Goal: Task Accomplishment & Management: Use online tool/utility

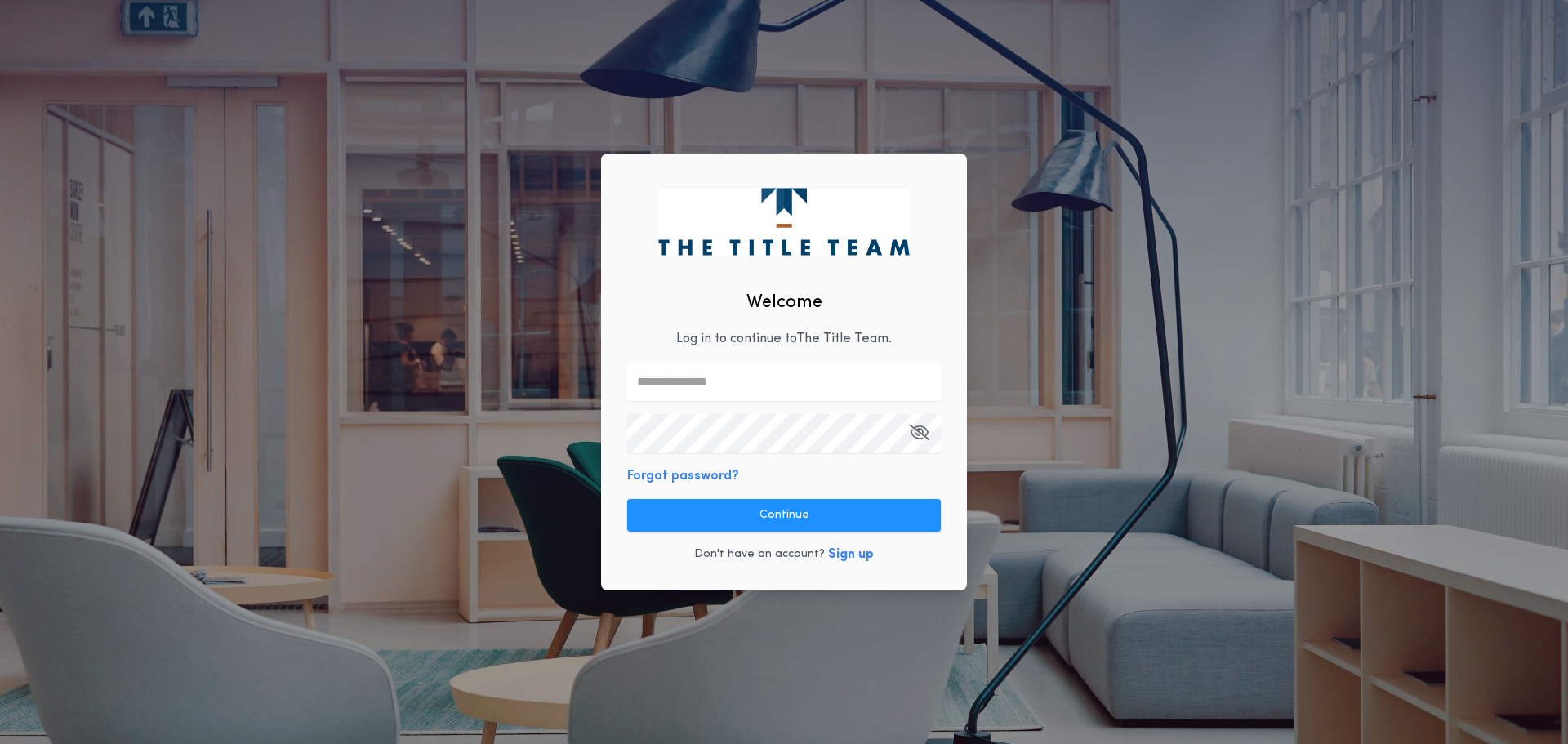
click at [699, 337] on p "Log in to continue to The Title Team ." at bounding box center [784, 339] width 216 height 20
click at [712, 388] on input "text" at bounding box center [784, 381] width 313 height 39
type input "**********"
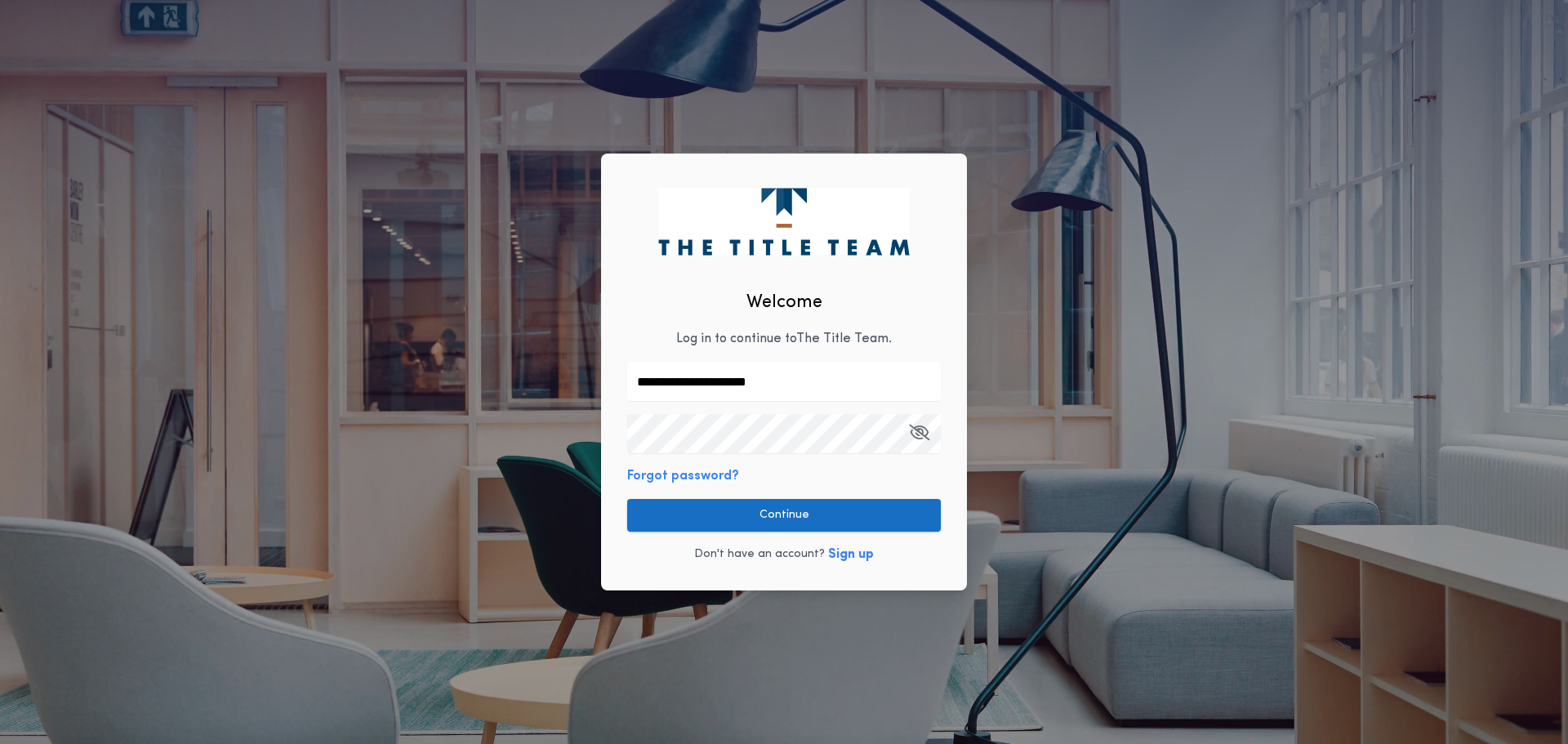
click at [763, 512] on button "Continue" at bounding box center [784, 515] width 313 height 32
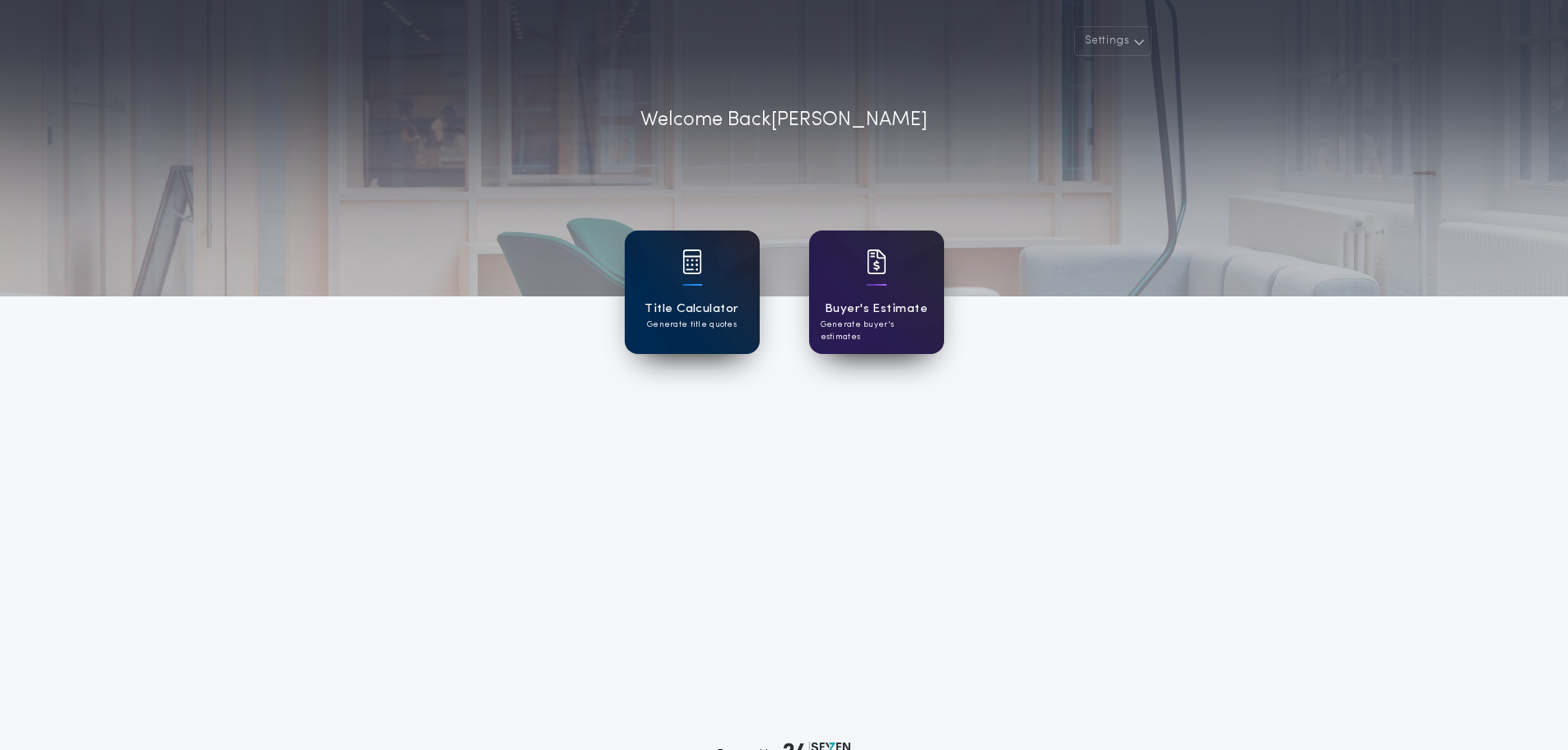
click at [679, 308] on h1 "Title Calculator" at bounding box center [691, 309] width 94 height 19
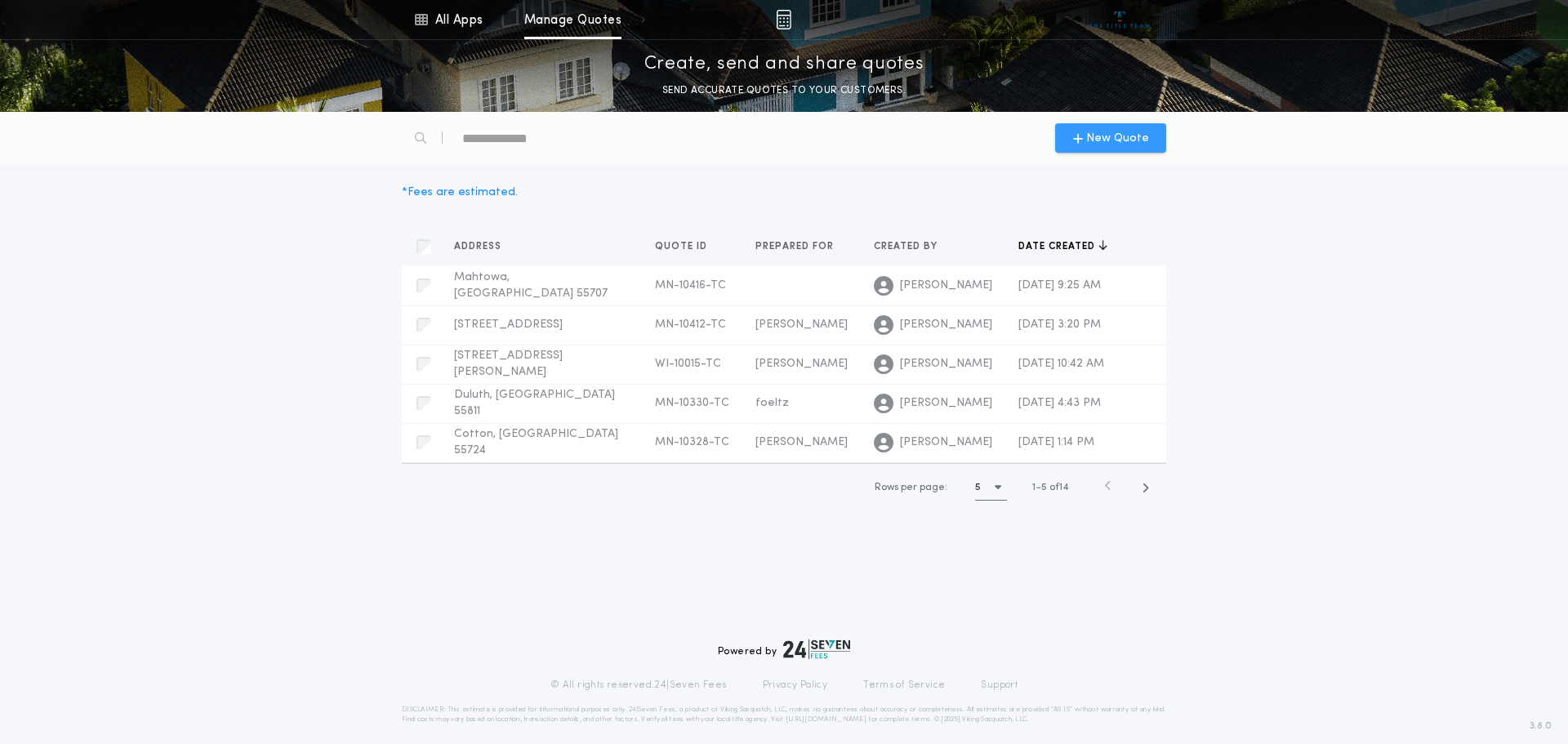
click at [1121, 137] on span "New Quote" at bounding box center [1117, 138] width 62 height 17
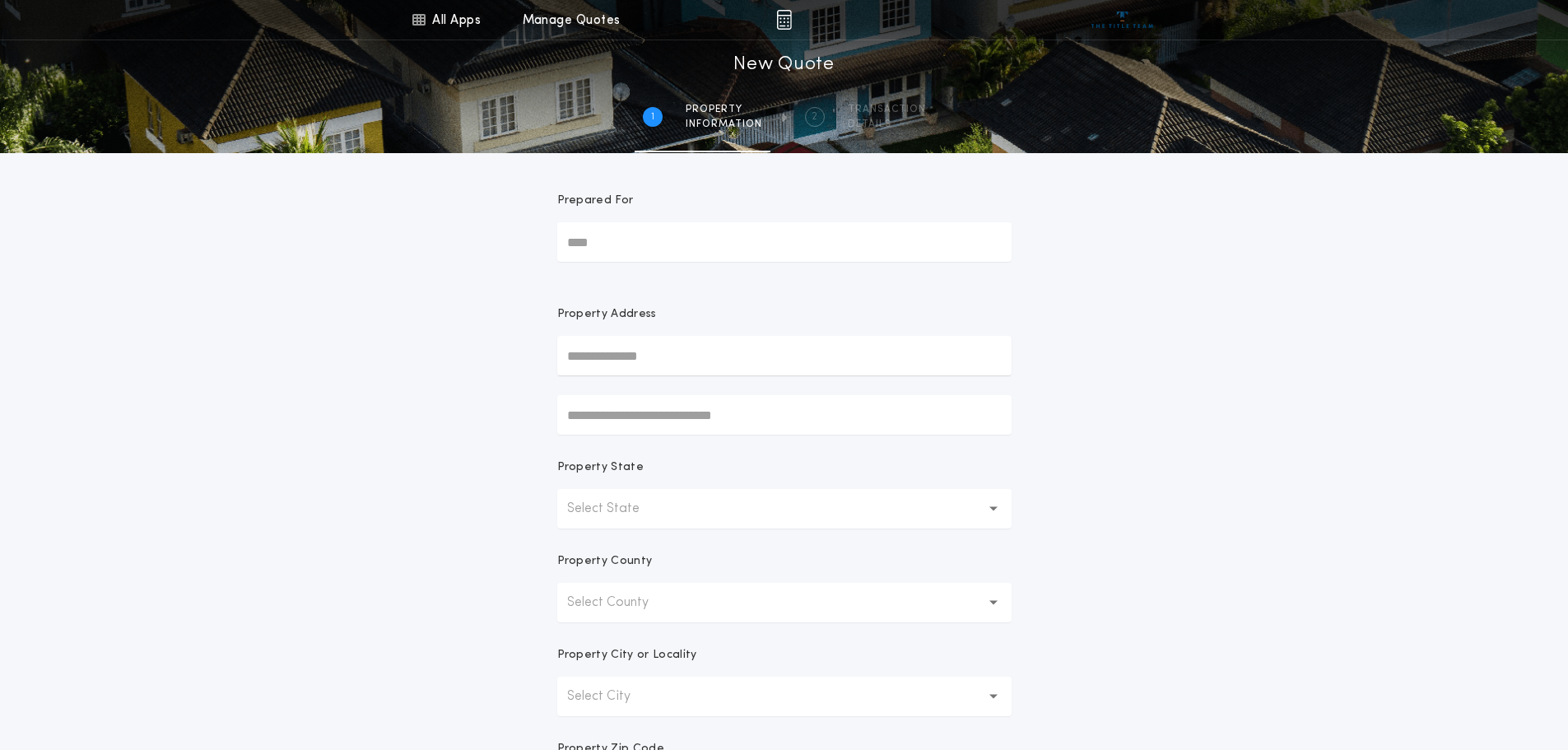
click at [724, 233] on input "Prepared For" at bounding box center [784, 242] width 454 height 39
type input "*****"
click at [646, 506] on p "Select State" at bounding box center [616, 509] width 99 height 20
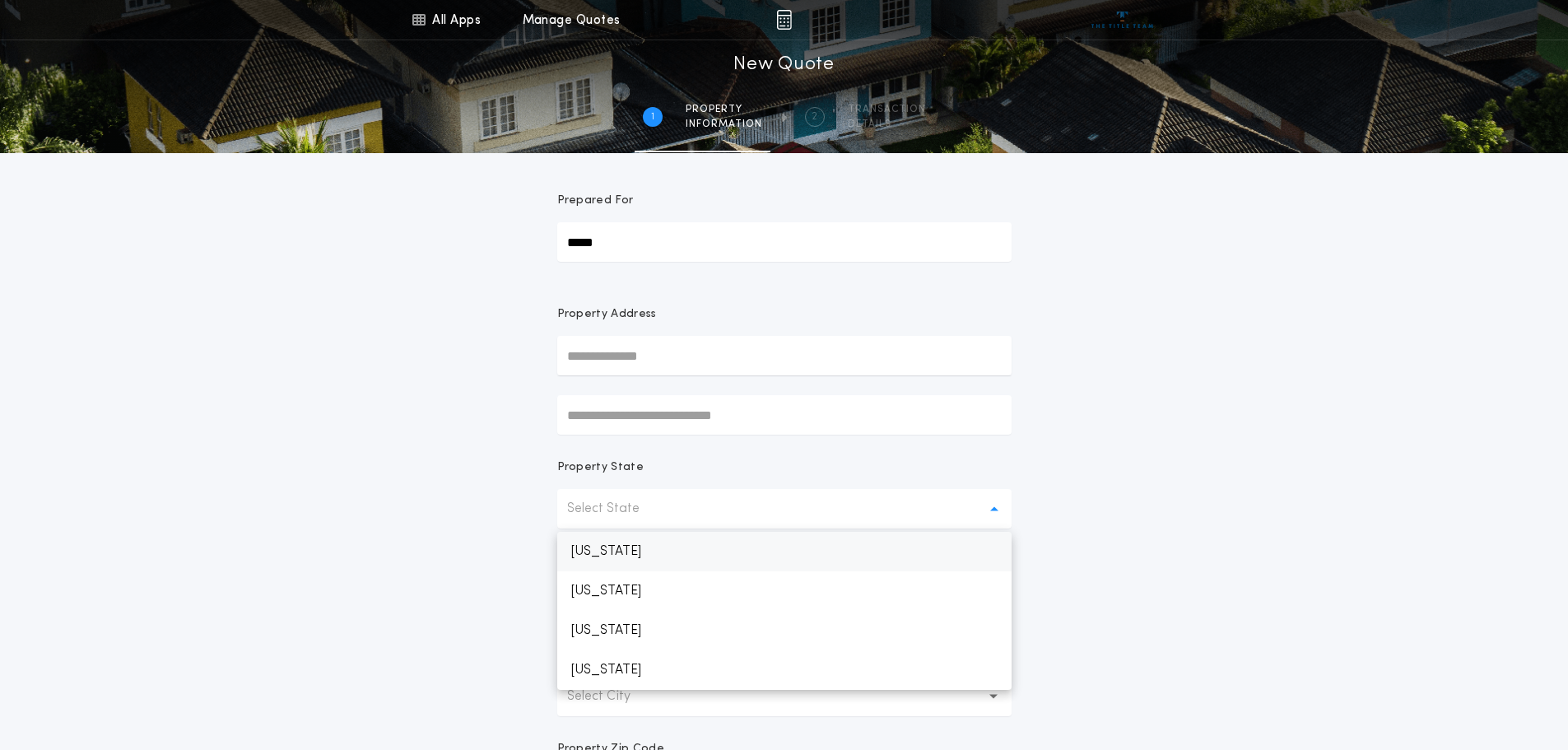
click at [606, 559] on p "[US_STATE]" at bounding box center [784, 551] width 454 height 39
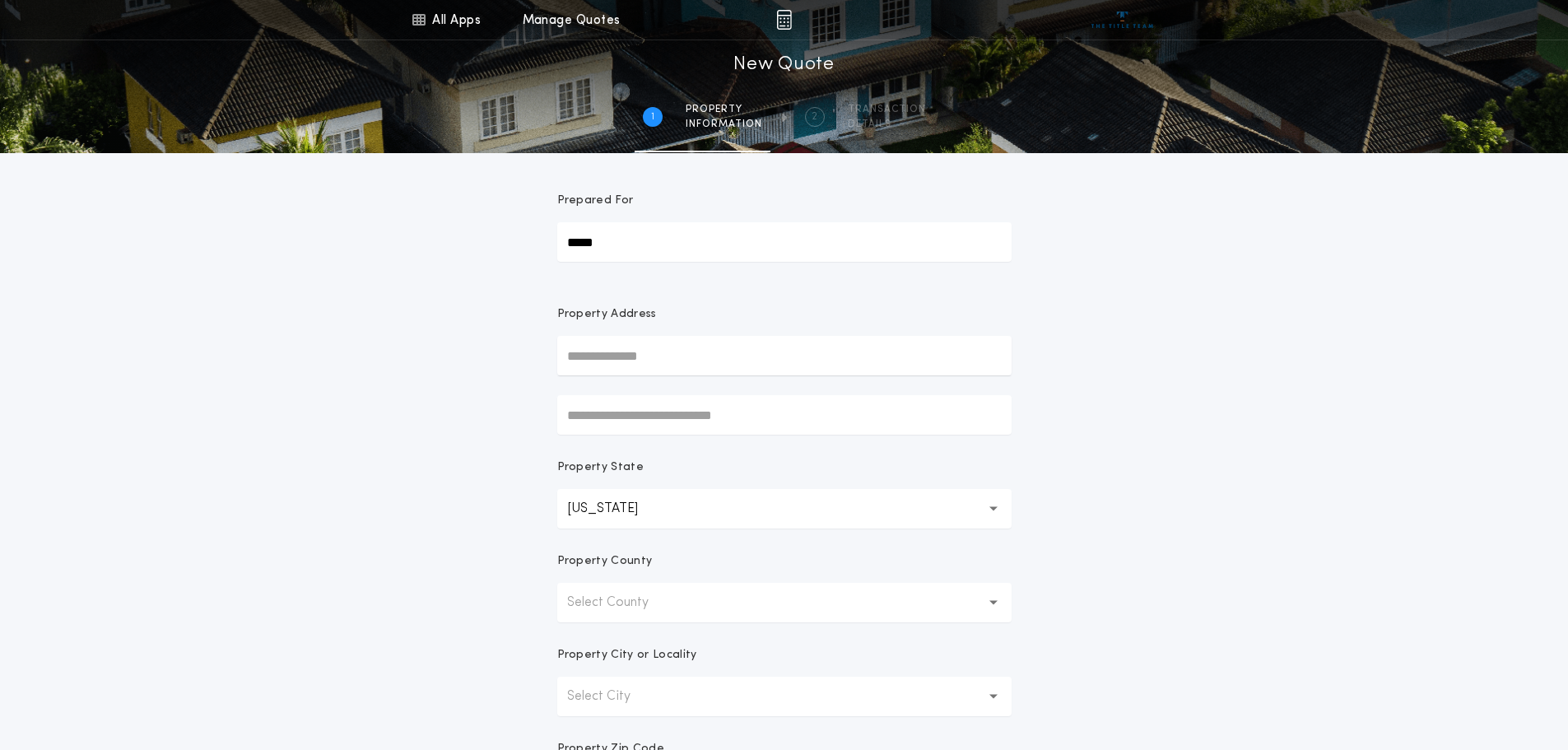
click at [602, 607] on p "Select County" at bounding box center [621, 603] width 108 height 20
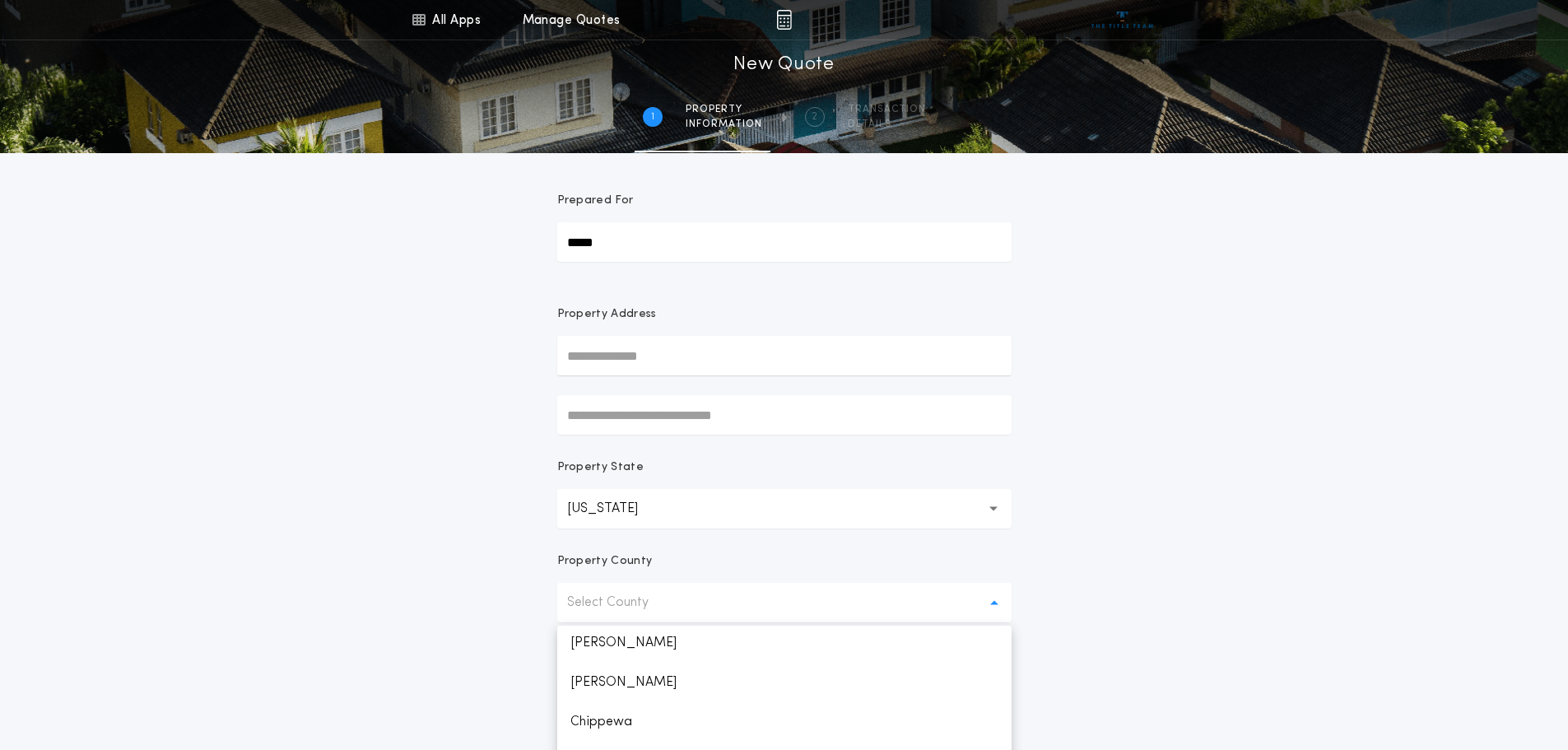
scroll to position [329, 0]
click at [587, 632] on p "Carlton" at bounding box center [784, 632] width 454 height 39
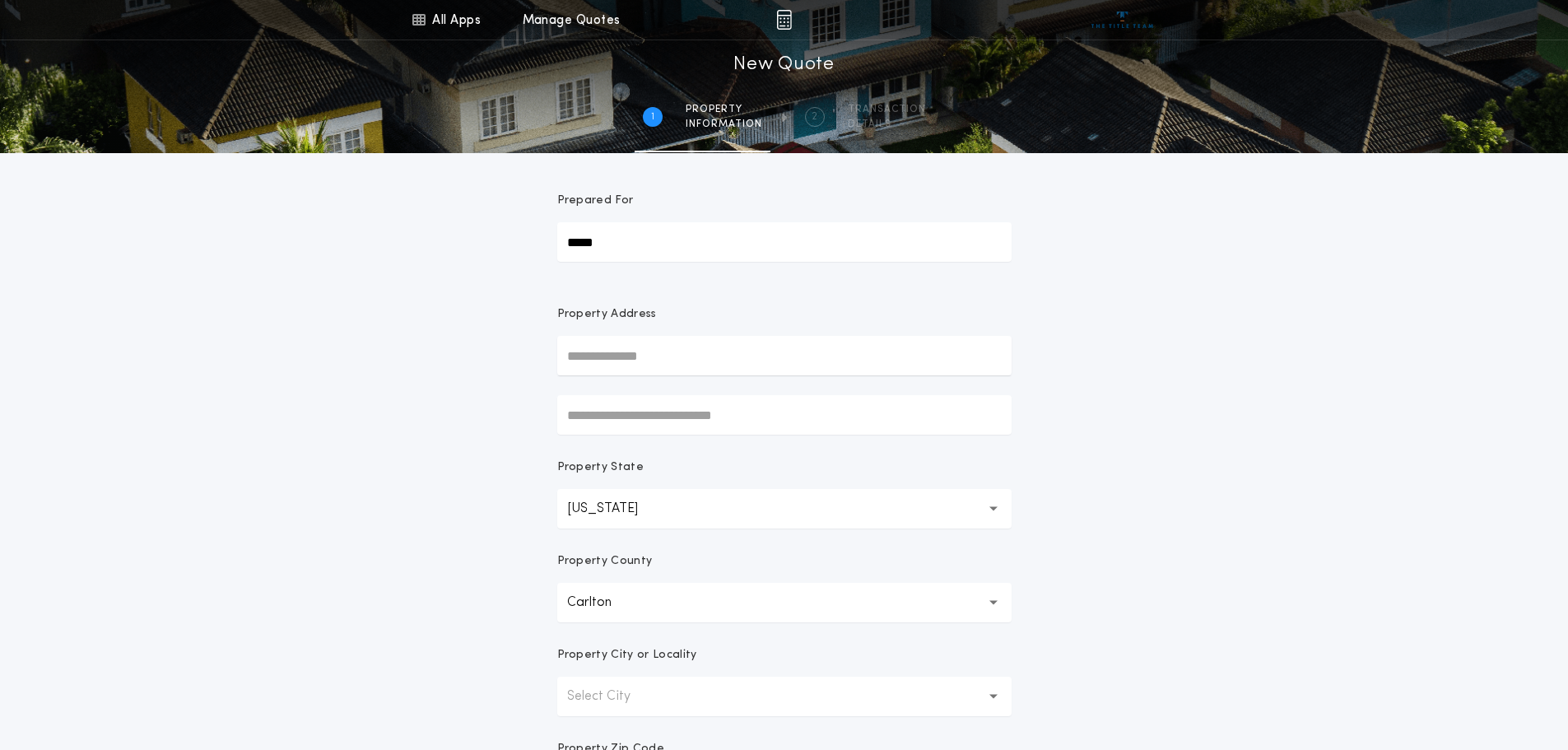
click at [652, 697] on p "Select City" at bounding box center [611, 696] width 90 height 20
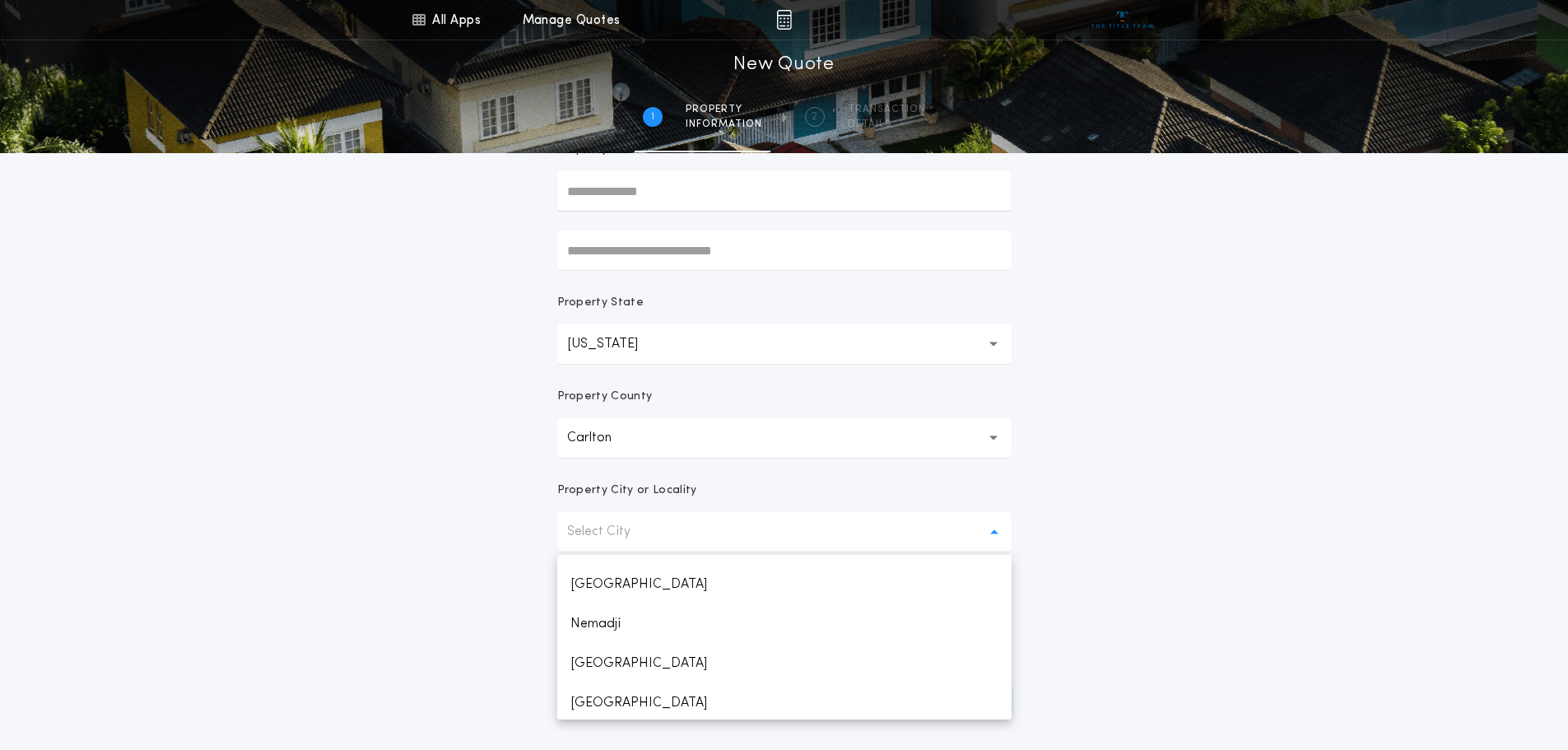
scroll to position [658, 0]
click at [604, 628] on p "Mahtowa" at bounding box center [784, 627] width 454 height 39
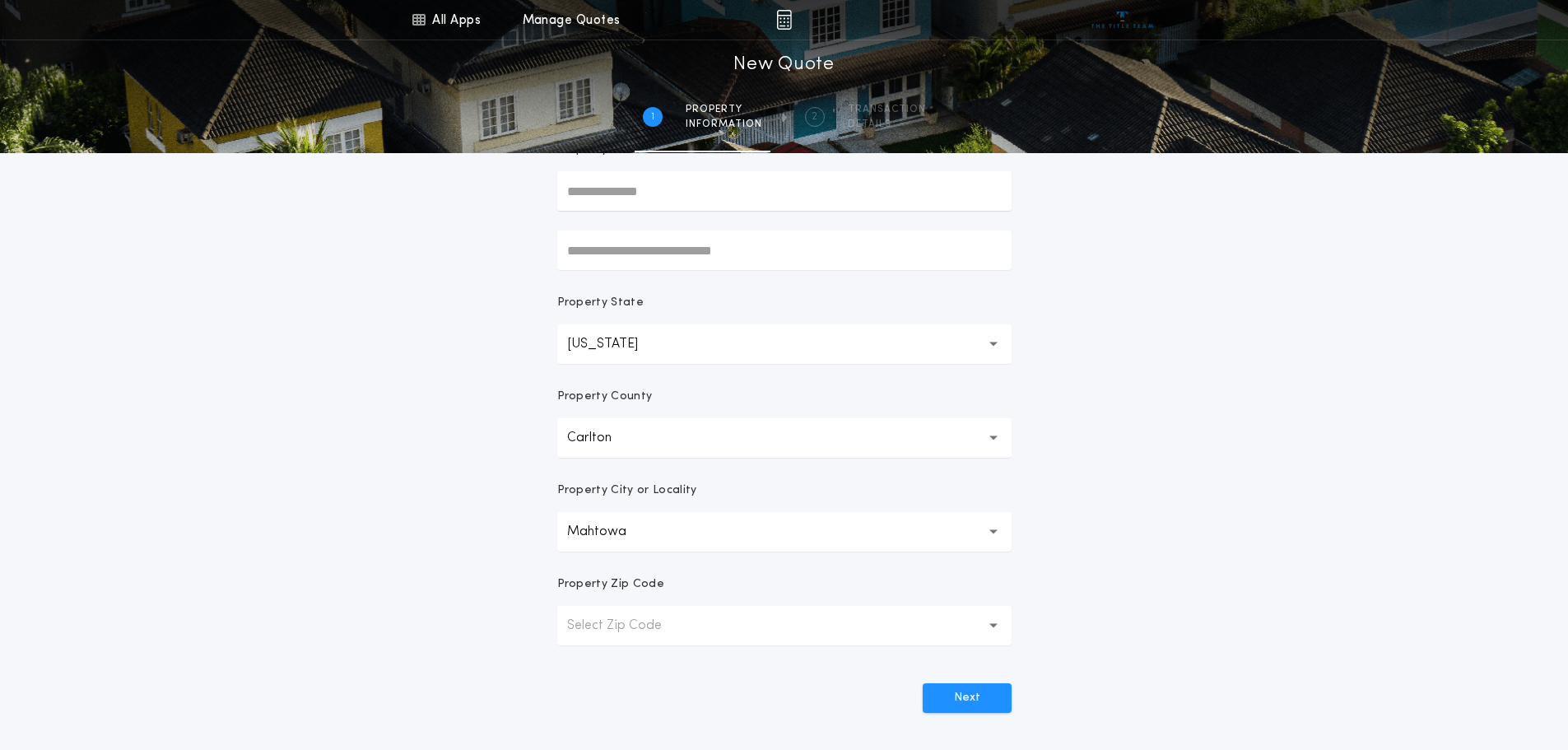
click at [632, 623] on p "Select Zip Code" at bounding box center [627, 626] width 121 height 20
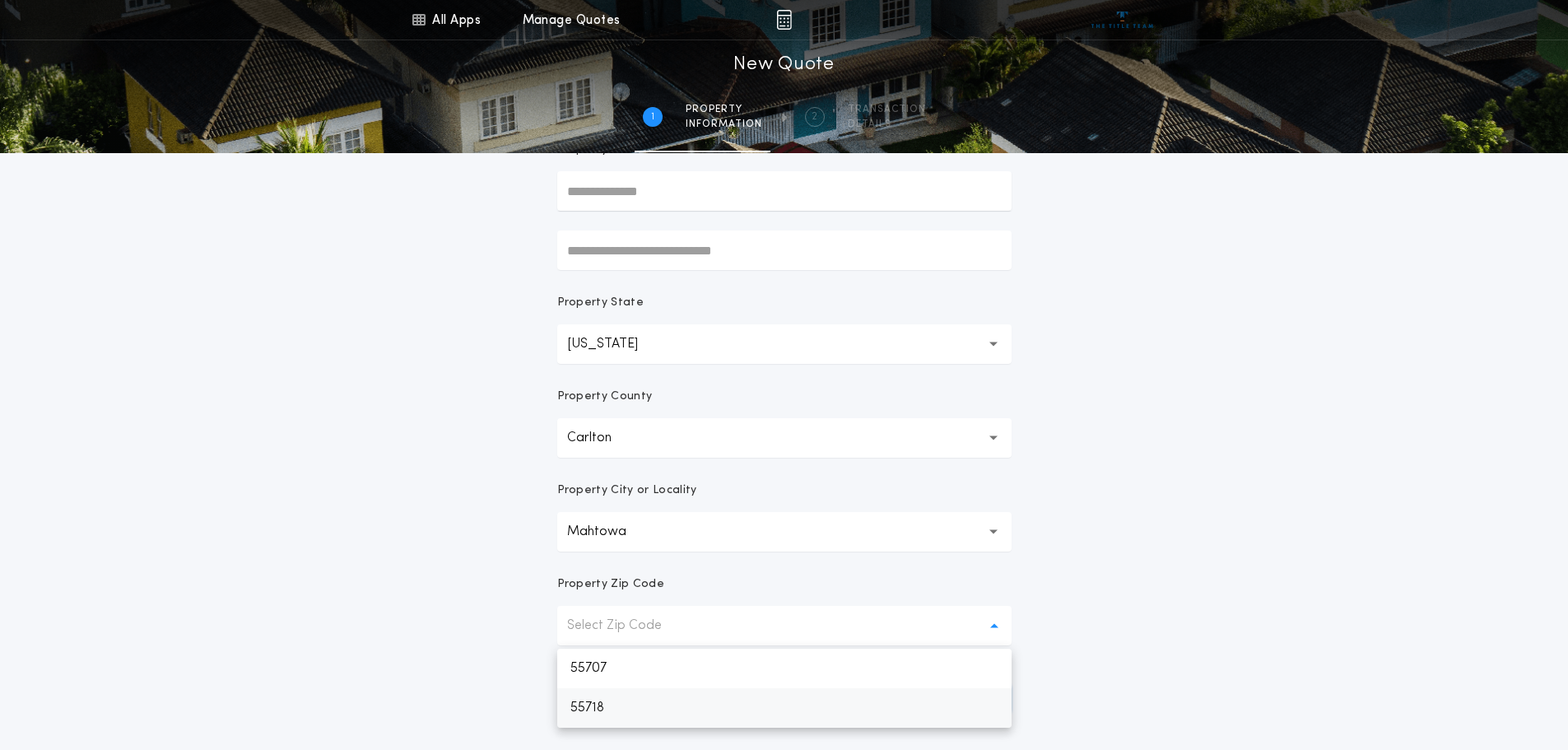
click at [590, 709] on p "55718" at bounding box center [784, 707] width 454 height 39
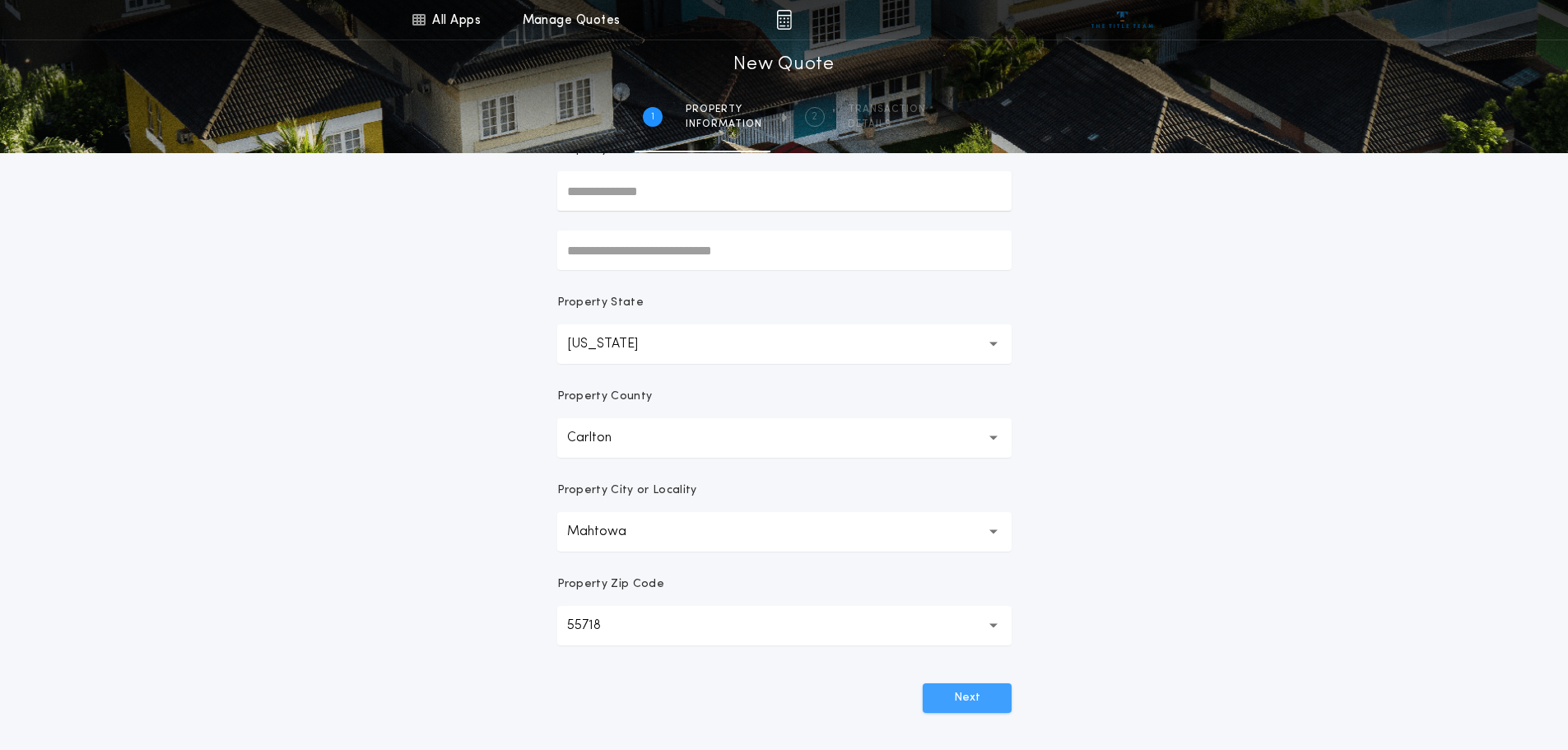
click at [956, 695] on button "Next" at bounding box center [968, 697] width 89 height 29
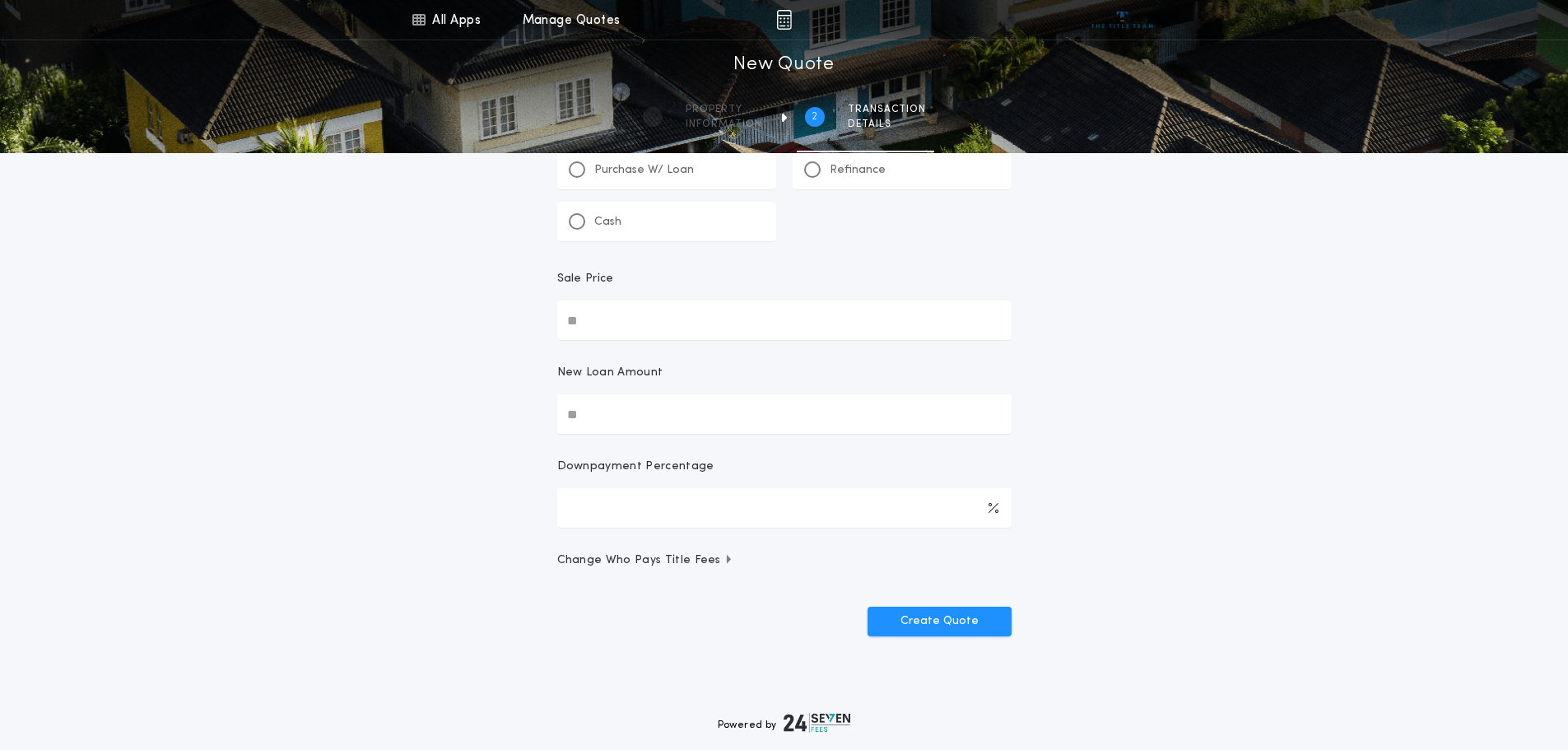
scroll to position [0, 0]
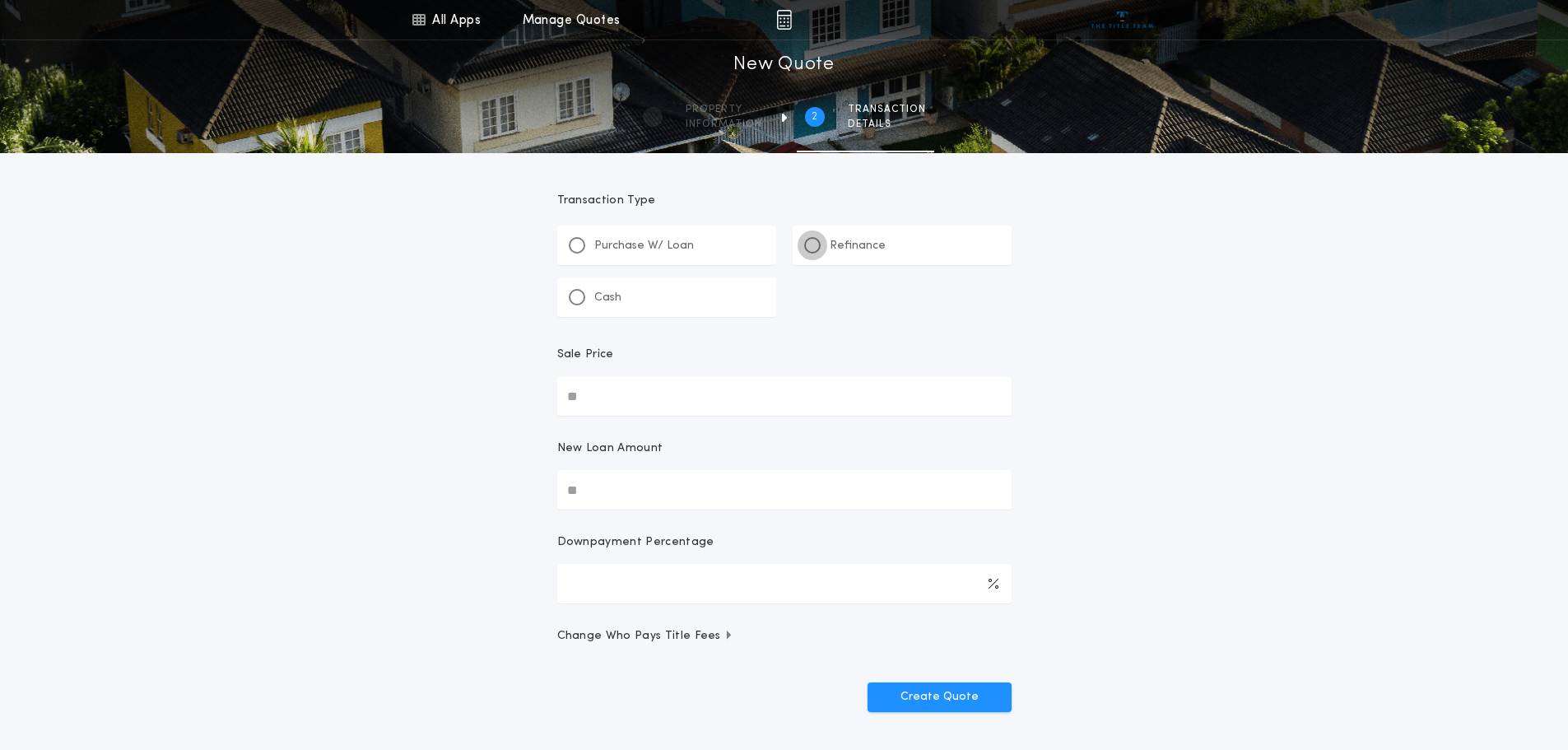
click at [819, 245] on div at bounding box center [813, 245] width 17 height 17
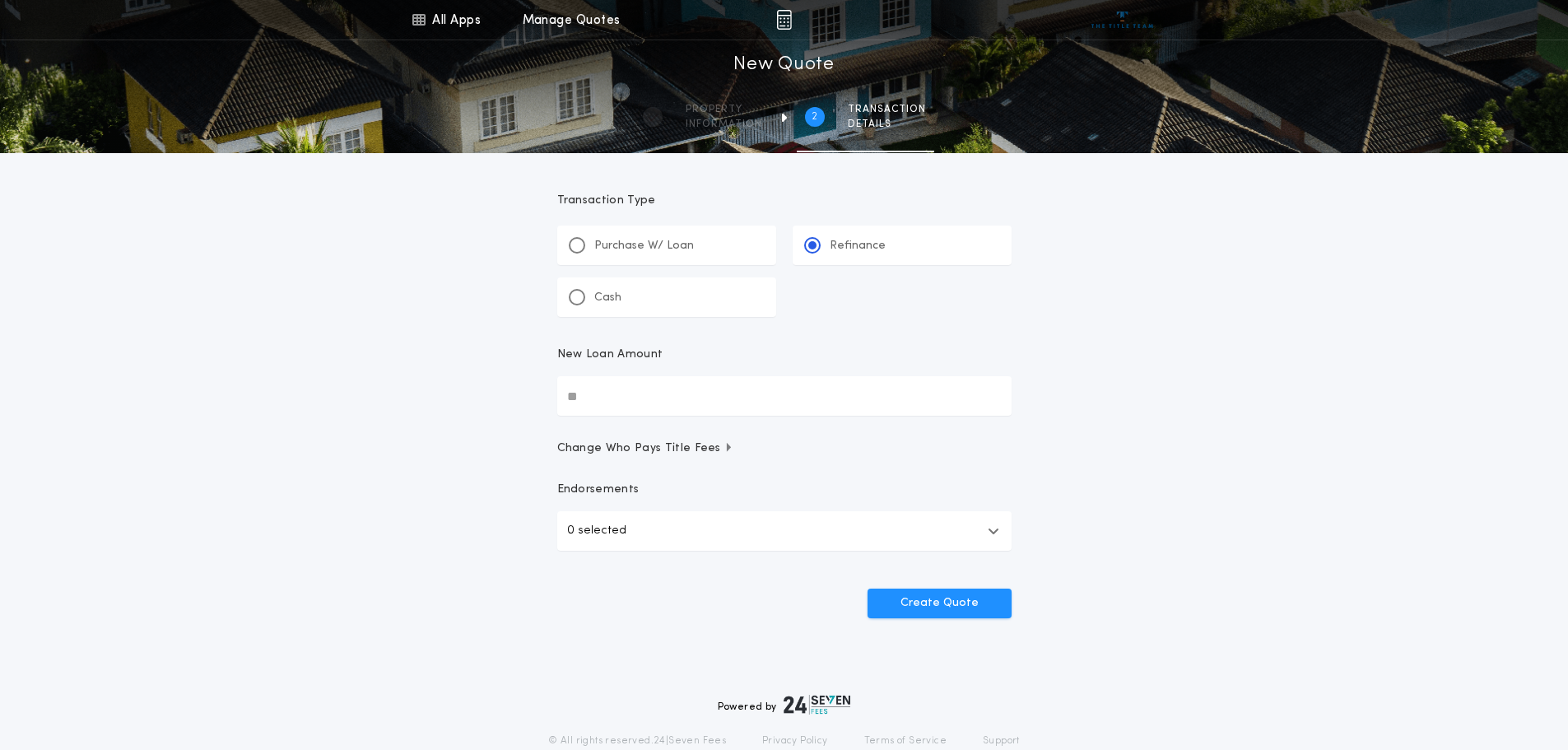
drag, startPoint x: 649, startPoint y: 397, endPoint x: 507, endPoint y: 395, distance: 142.0
click at [507, 394] on div "All Apps Title Calculator Buyer's Estimate Menu All Apps Manage Quotes 2 /2 New…" at bounding box center [784, 341] width 1568 height 682
type input "********"
click at [936, 606] on button "Create Quote" at bounding box center [940, 603] width 144 height 29
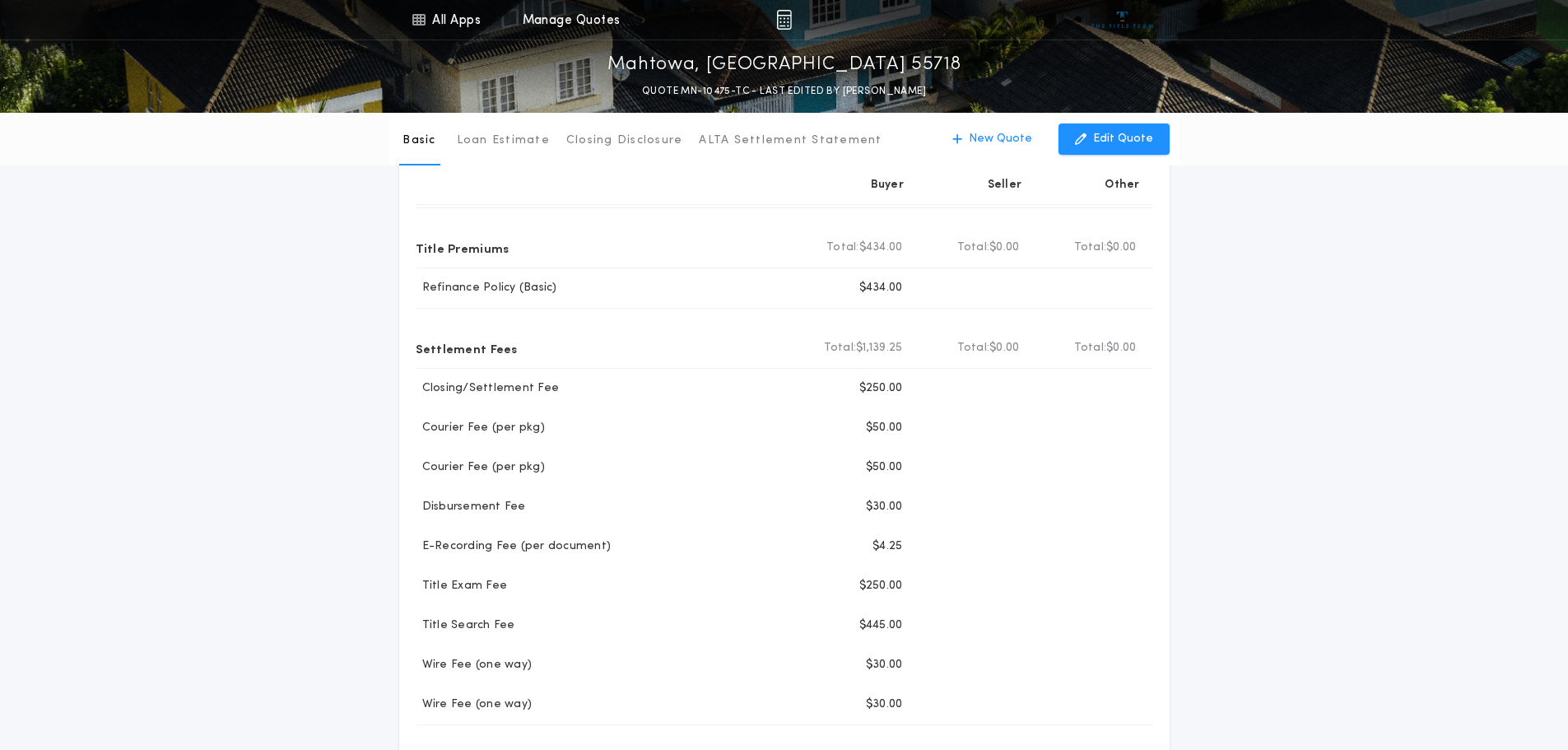
scroll to position [82, 0]
